Goal: Transaction & Acquisition: Purchase product/service

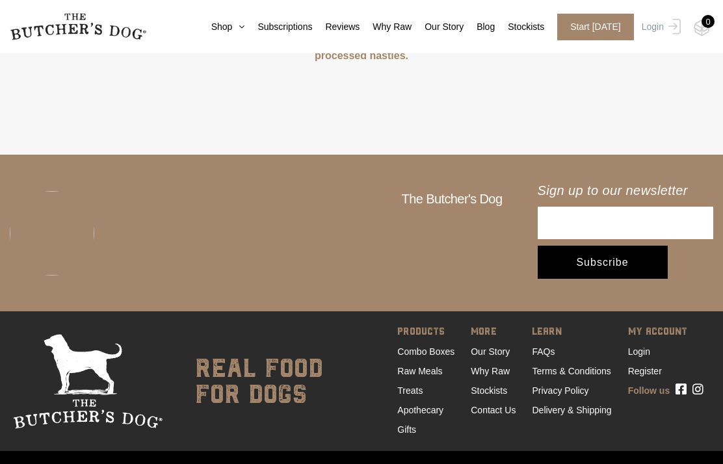
scroll to position [3855, 0]
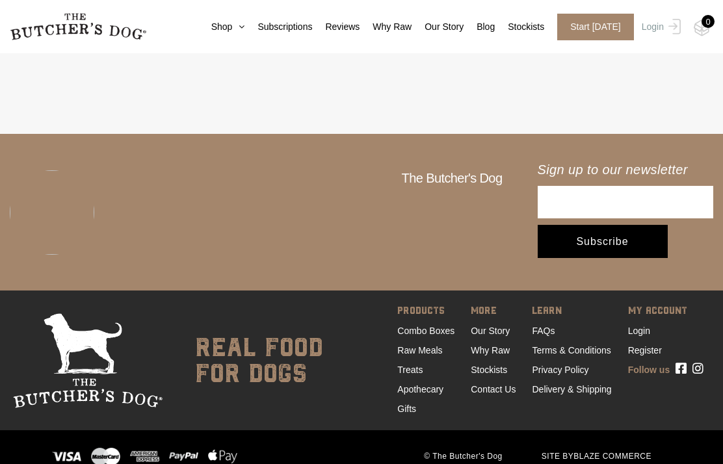
click at [427, 345] on link "Raw Meals" at bounding box center [419, 350] width 45 height 10
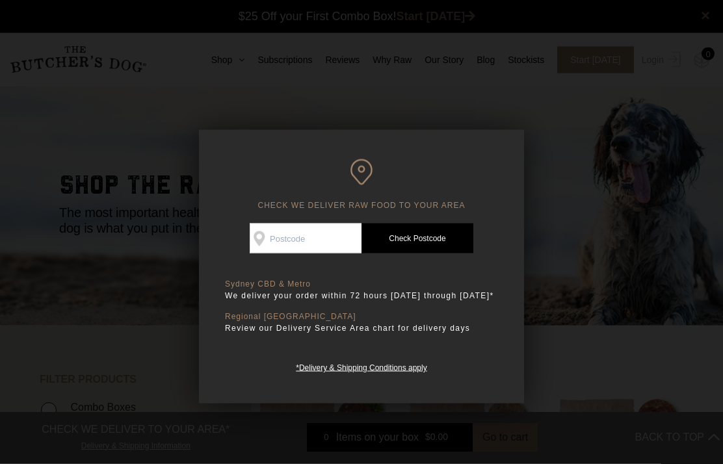
click at [328, 241] on input "Check Availability At" at bounding box center [306, 239] width 112 height 30
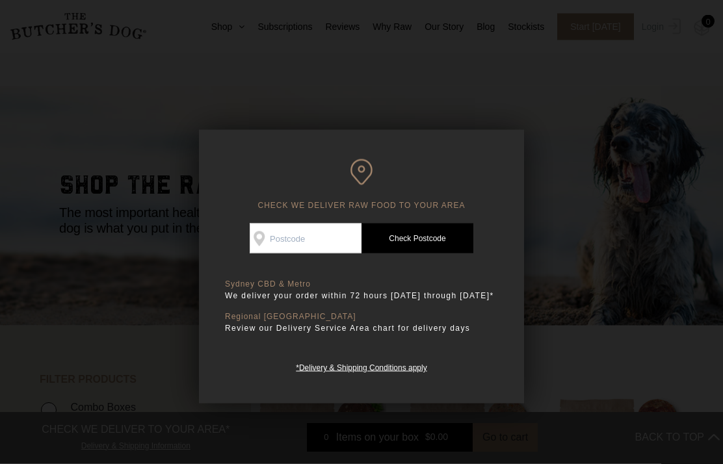
scroll to position [1, 0]
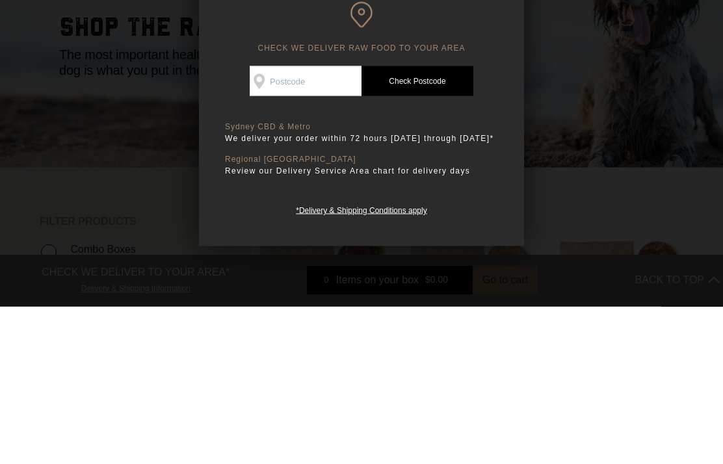
type input "2325"
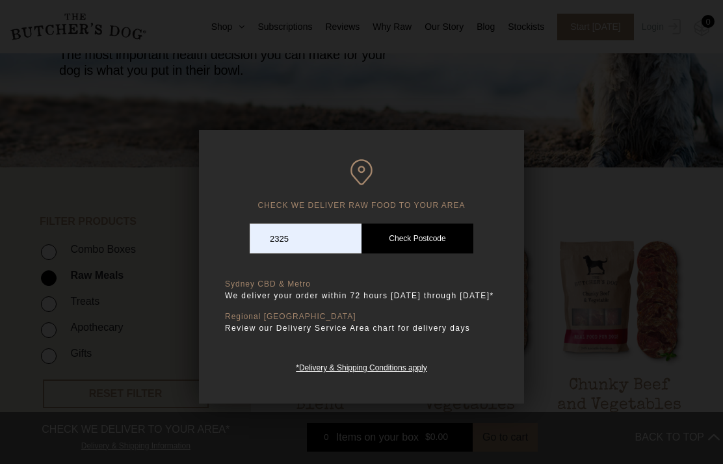
click at [426, 237] on link "Check Postcode" at bounding box center [417, 239] width 112 height 30
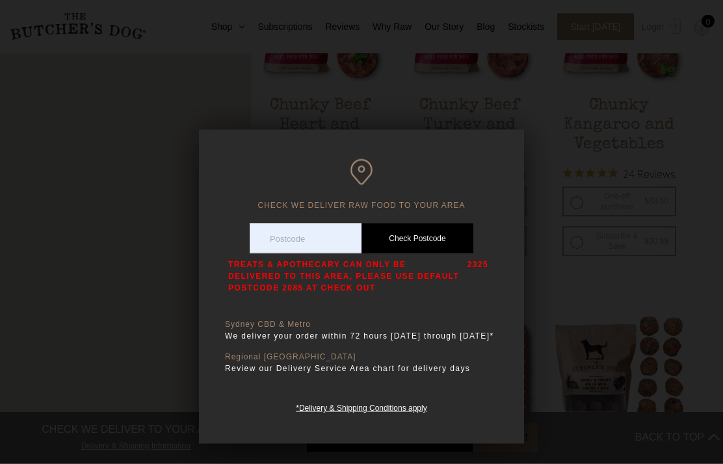
scroll to position [797, 0]
click at [425, 375] on p "Review our Delivery Service Area chart for delivery days" at bounding box center [361, 368] width 273 height 13
click at [423, 397] on div "Sydney CBD & Metro We deliver your order within 72 hours Monday through Friday*…" at bounding box center [361, 367] width 273 height 95
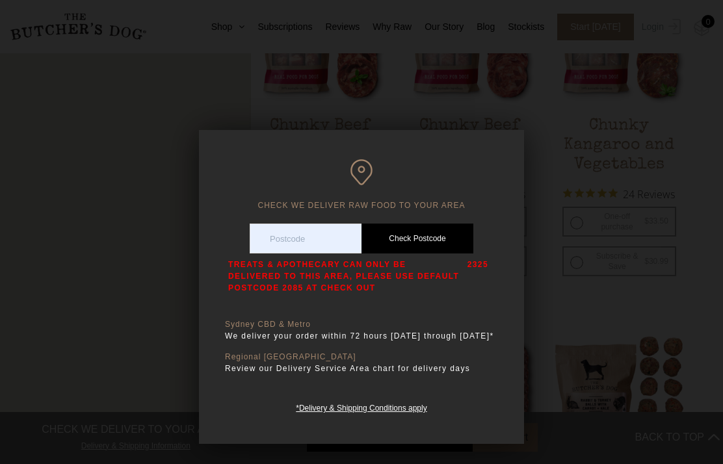
scroll to position [778, 0]
click at [423, 207] on h6 "CHECK WE DELIVER RAW FOOD TO YOUR AREA" at bounding box center [361, 184] width 273 height 51
click at [463, 252] on link "Check Postcode" at bounding box center [417, 239] width 112 height 30
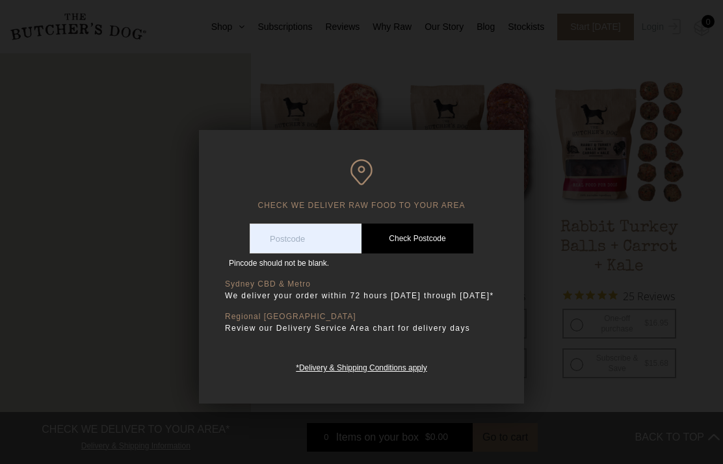
scroll to position [1051, 0]
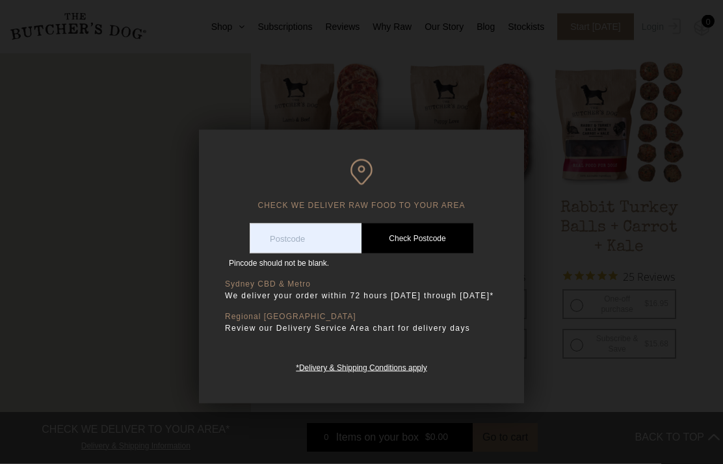
click at [441, 235] on link "Check Postcode" at bounding box center [417, 239] width 112 height 30
click at [298, 233] on input "Check Availability At" at bounding box center [306, 239] width 112 height 30
type input "2085"
click at [421, 235] on link "Check Postcode" at bounding box center [417, 239] width 112 height 30
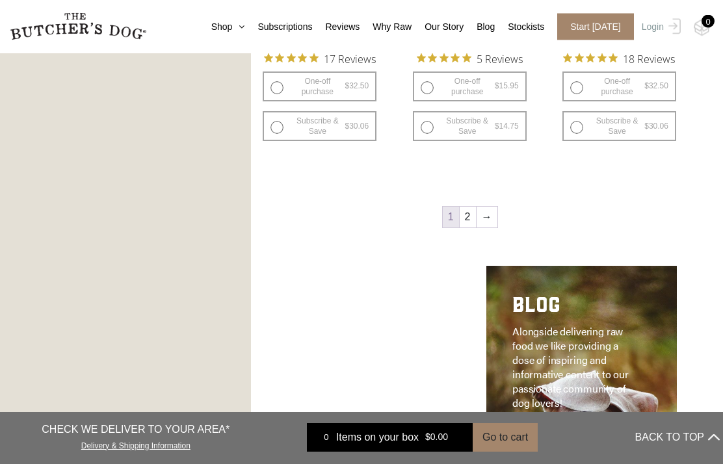
scroll to position [1619, 0]
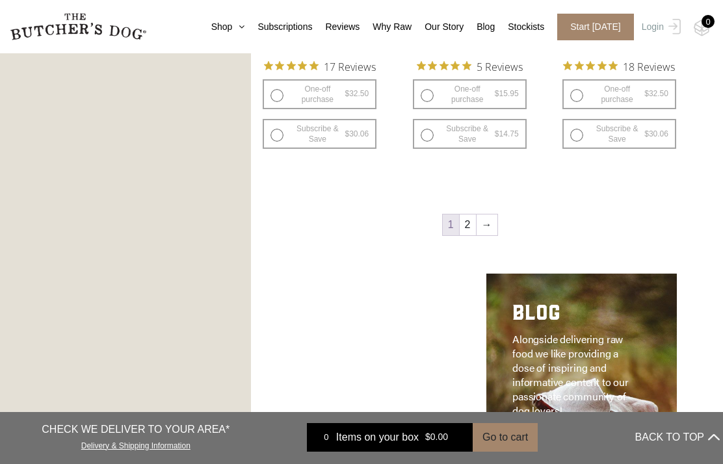
click at [493, 221] on link "→" at bounding box center [487, 225] width 21 height 21
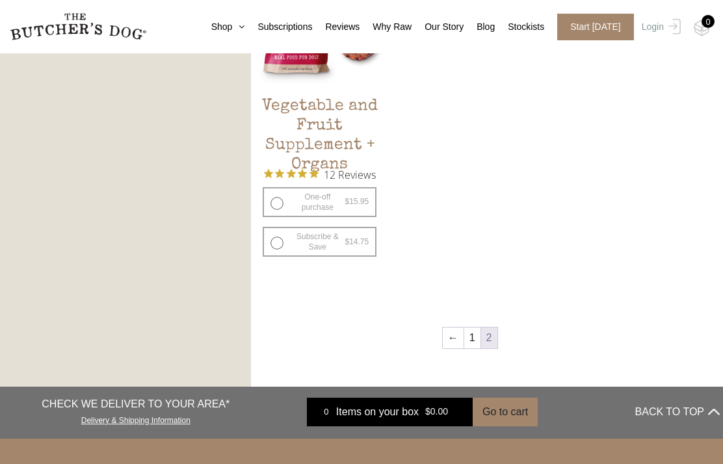
scroll to position [813, 0]
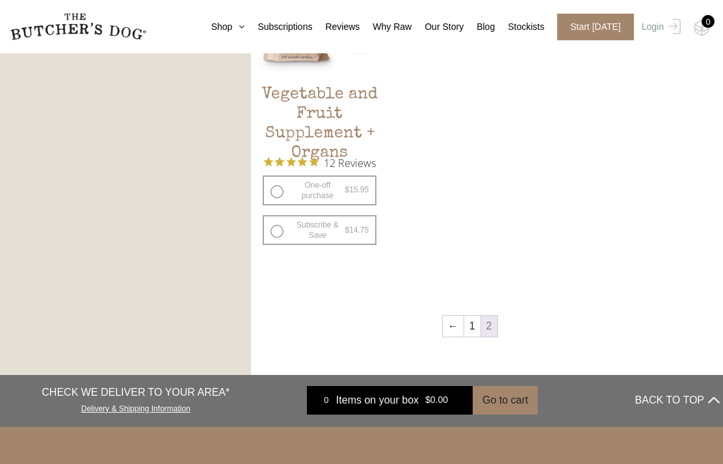
click at [472, 316] on link "1" at bounding box center [472, 326] width 16 height 21
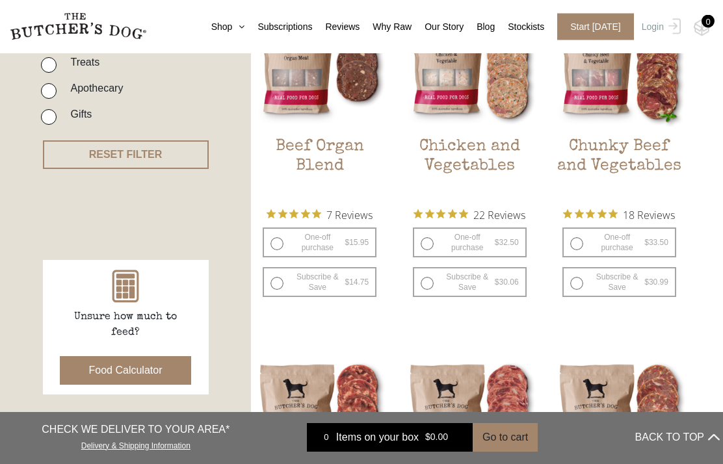
scroll to position [398, 0]
click at [334, 148] on h2 "Beef Organ Blend" at bounding box center [319, 167] width 133 height 61
